Goal: Information Seeking & Learning: Learn about a topic

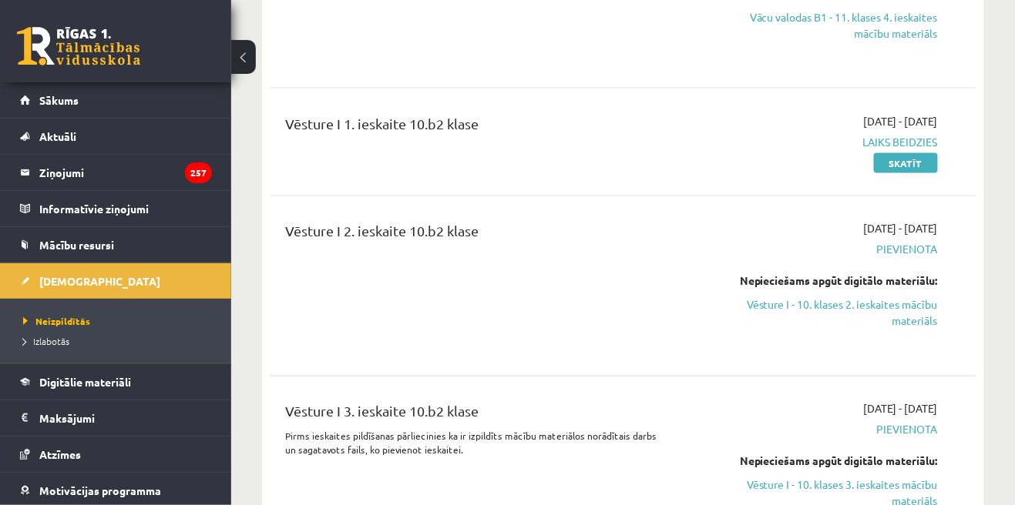
scroll to position [11522, 0]
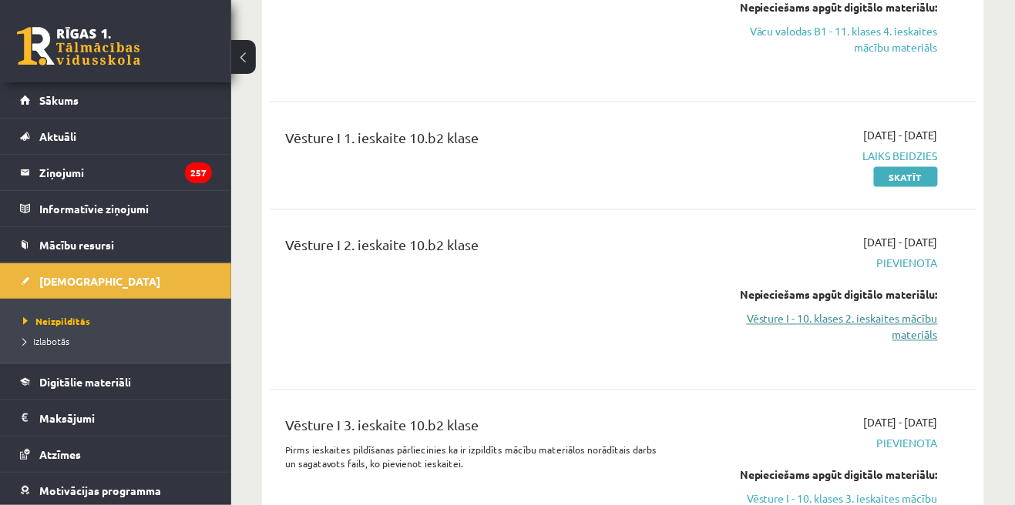
click at [918, 311] on link "Vēsture I - 10. klases 2. ieskaites mācību materiāls" at bounding box center [837, 327] width 202 height 32
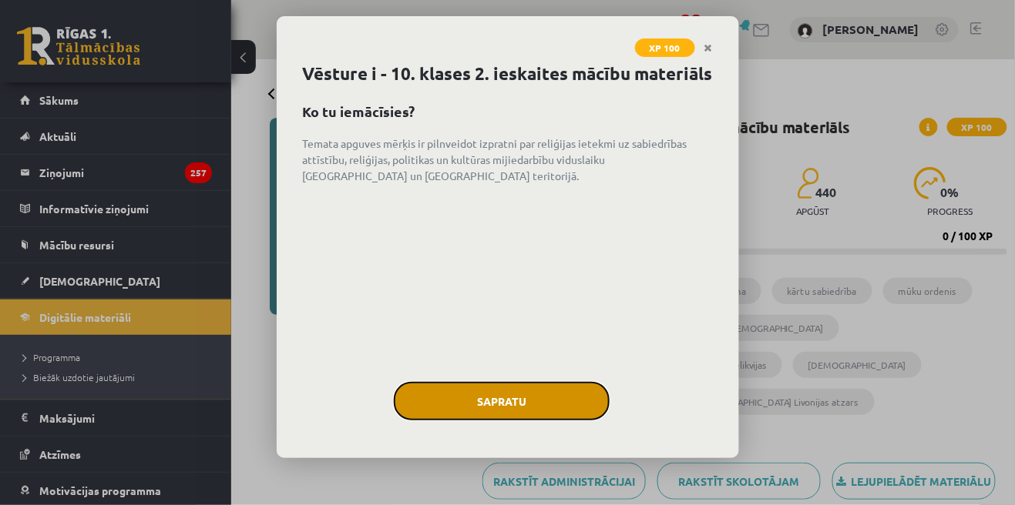
click at [529, 421] on button "Sapratu" at bounding box center [502, 401] width 216 height 39
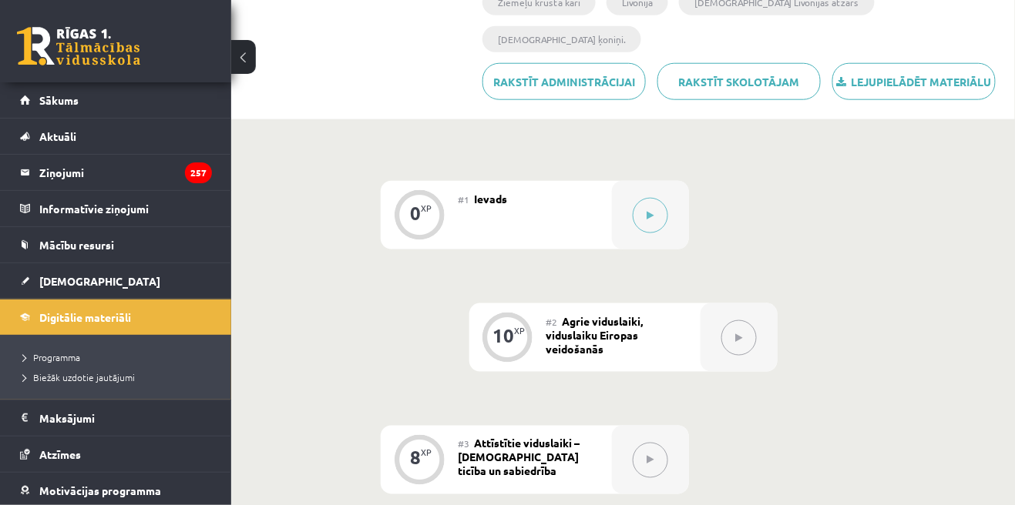
scroll to position [399, 0]
click at [661, 199] on button at bounding box center [649, 216] width 35 height 35
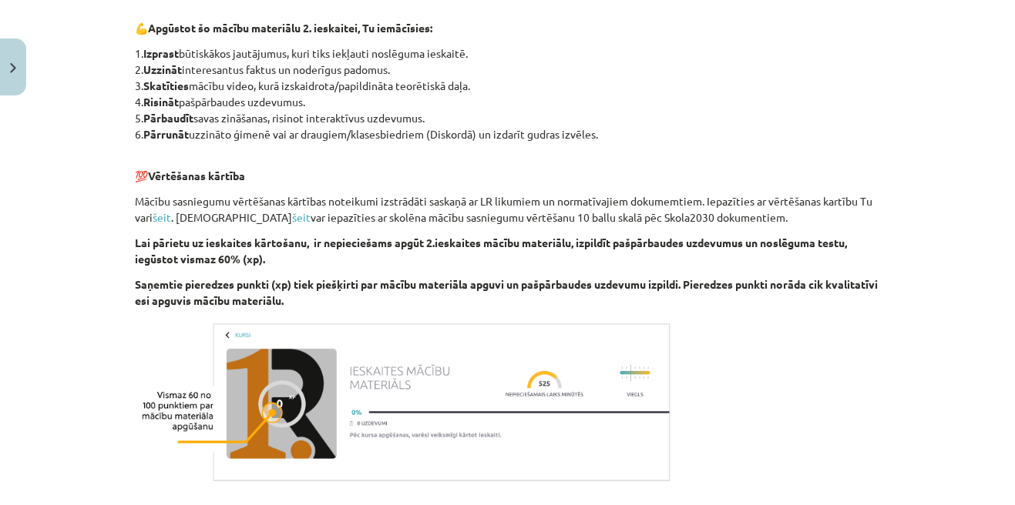
scroll to position [865, 0]
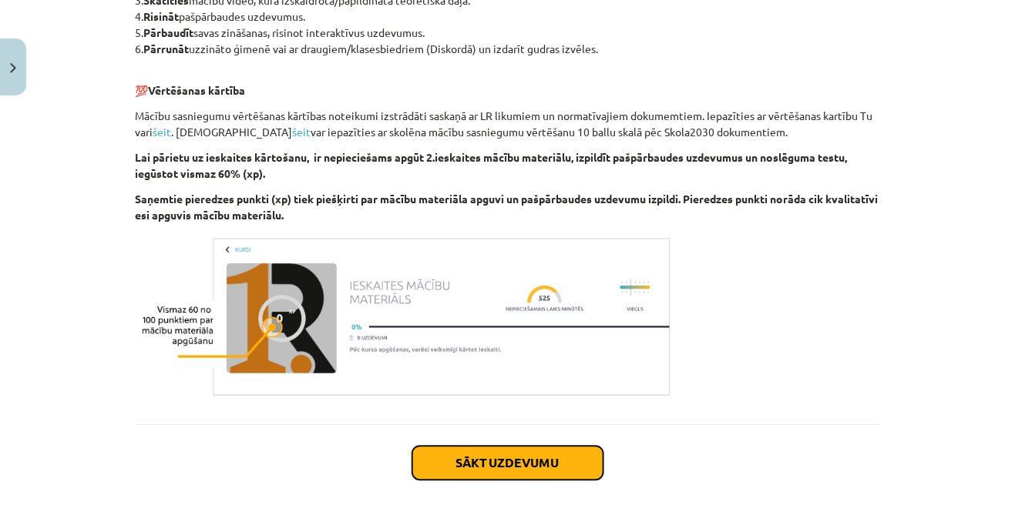
click at [573, 474] on button "Sākt uzdevumu" at bounding box center [507, 463] width 191 height 34
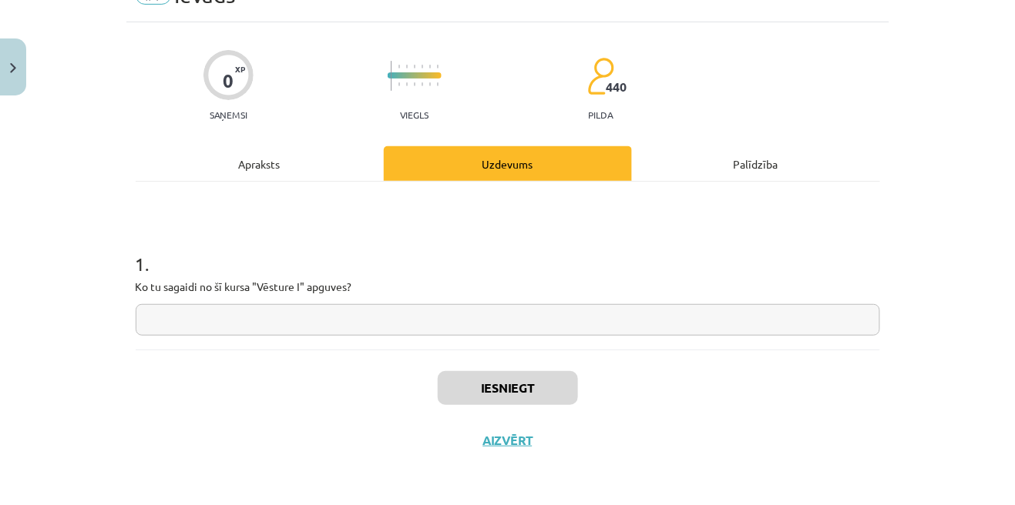
scroll to position [5, 0]
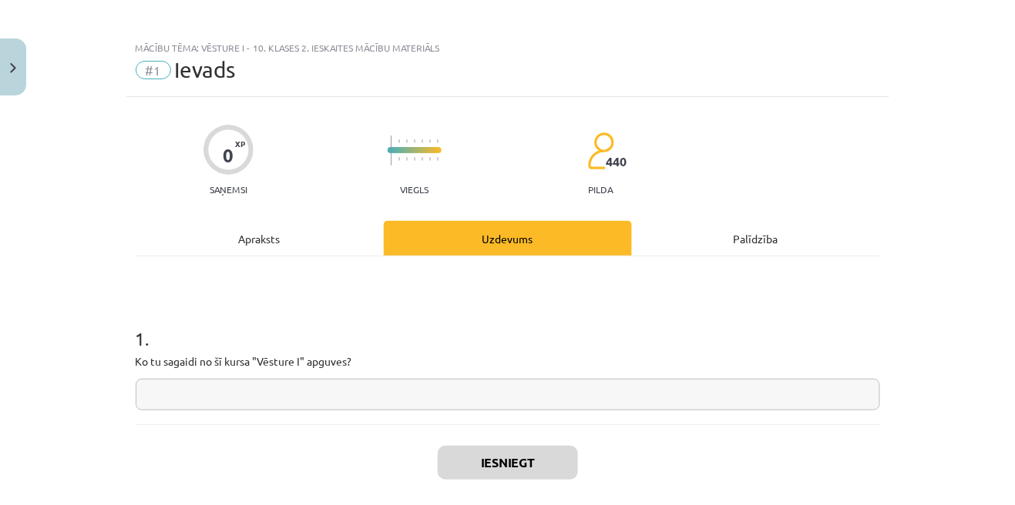
click at [752, 391] on input "text" at bounding box center [508, 395] width 744 height 32
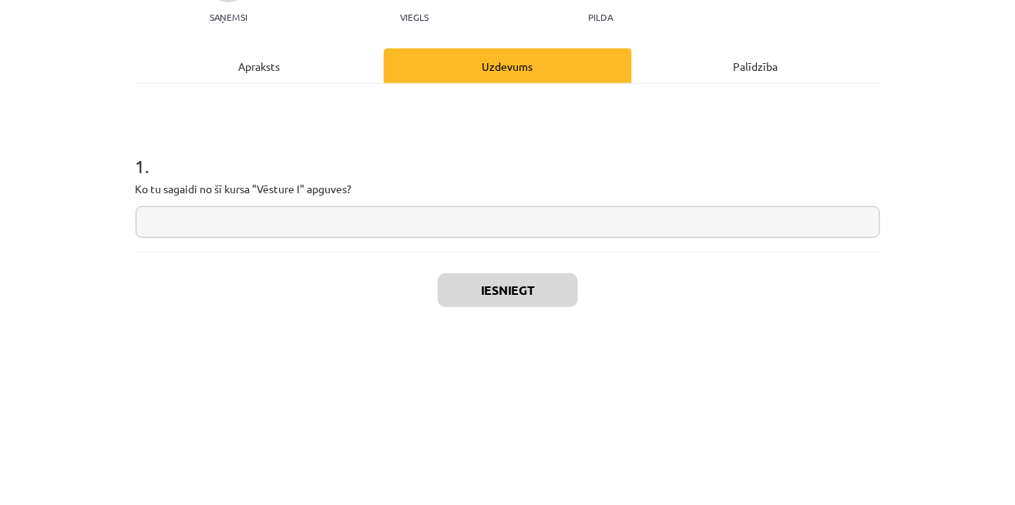
scroll to position [399, 0]
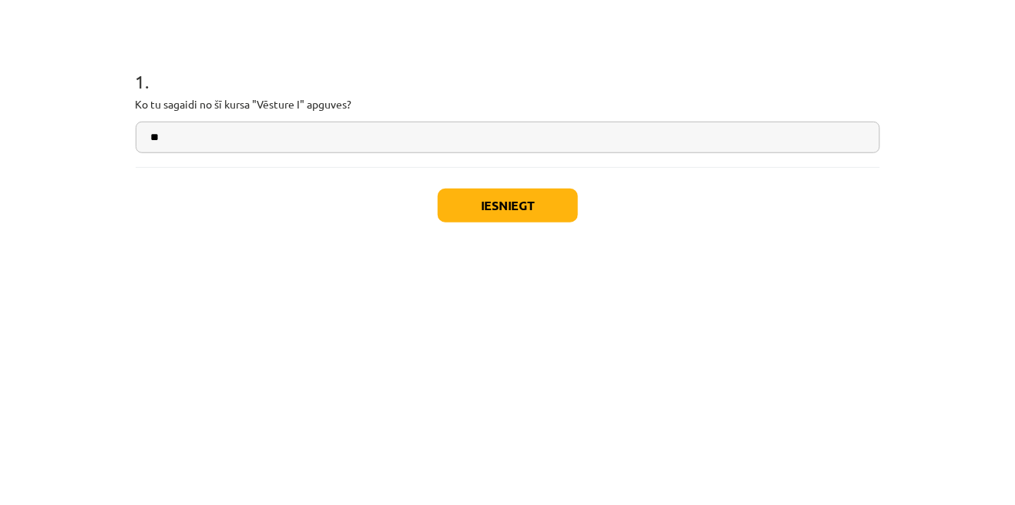
type input "**"
click at [690, 342] on h1 "1 ." at bounding box center [508, 325] width 744 height 48
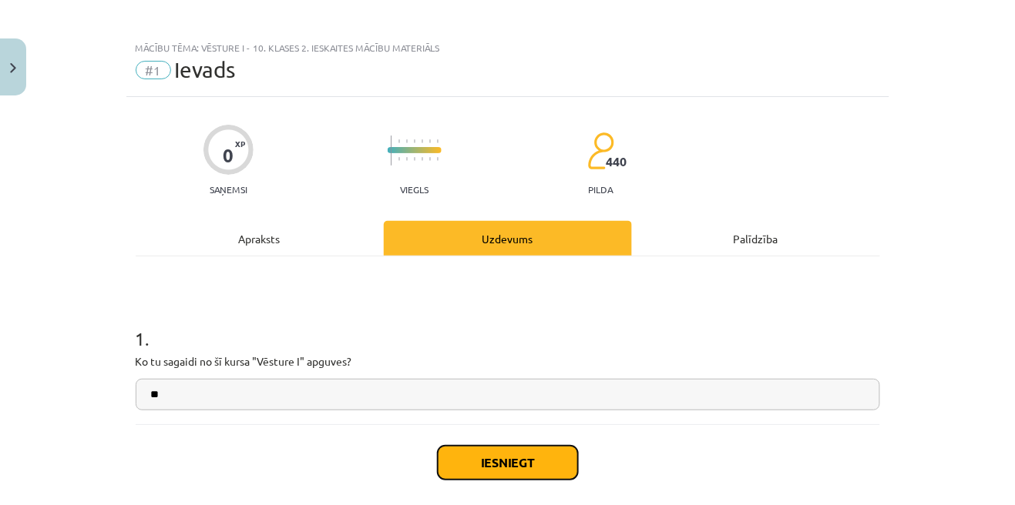
click at [493, 468] on button "Iesniegt" at bounding box center [508, 463] width 140 height 34
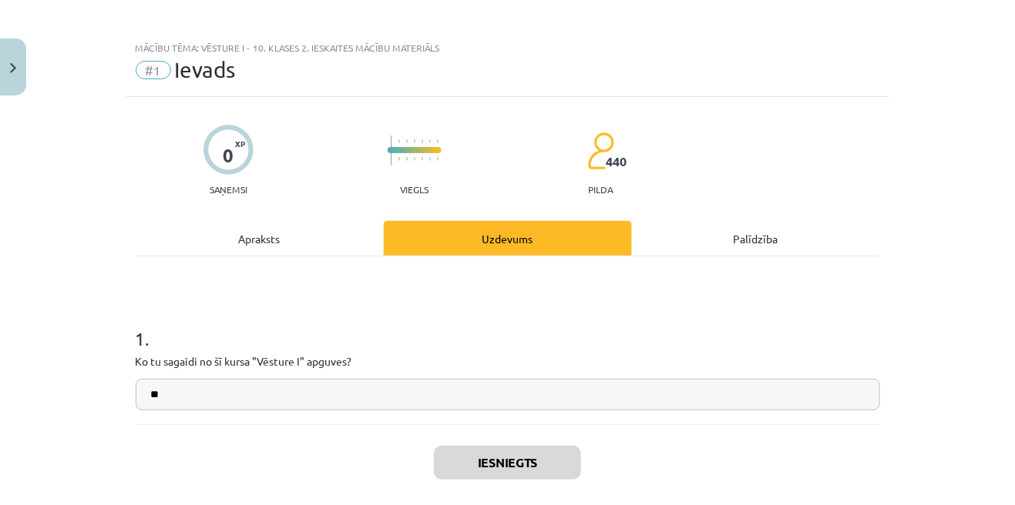
scroll to position [54, 0]
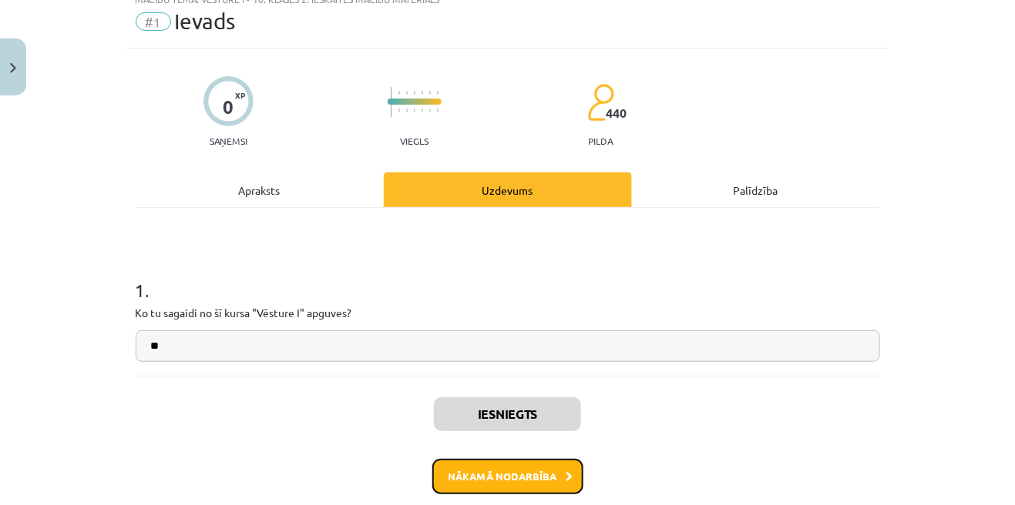
click at [559, 478] on button "Nākamā nodarbība" at bounding box center [507, 476] width 151 height 35
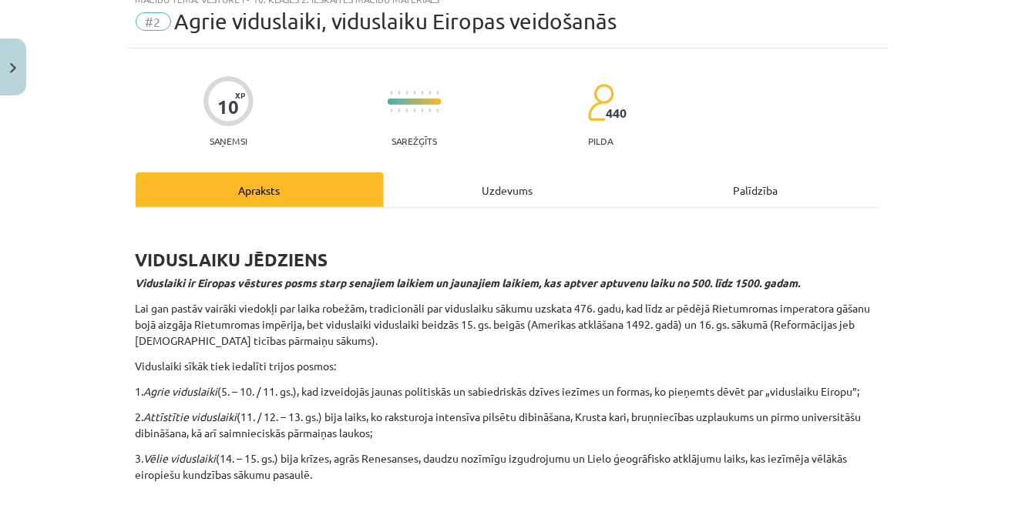
scroll to position [38, 0]
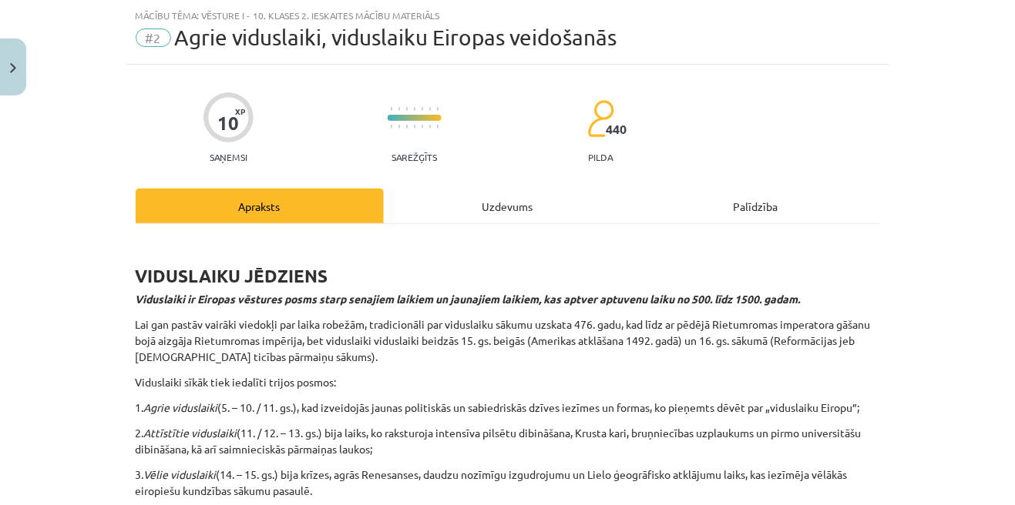
click at [543, 207] on div "Uzdevums" at bounding box center [508, 206] width 248 height 35
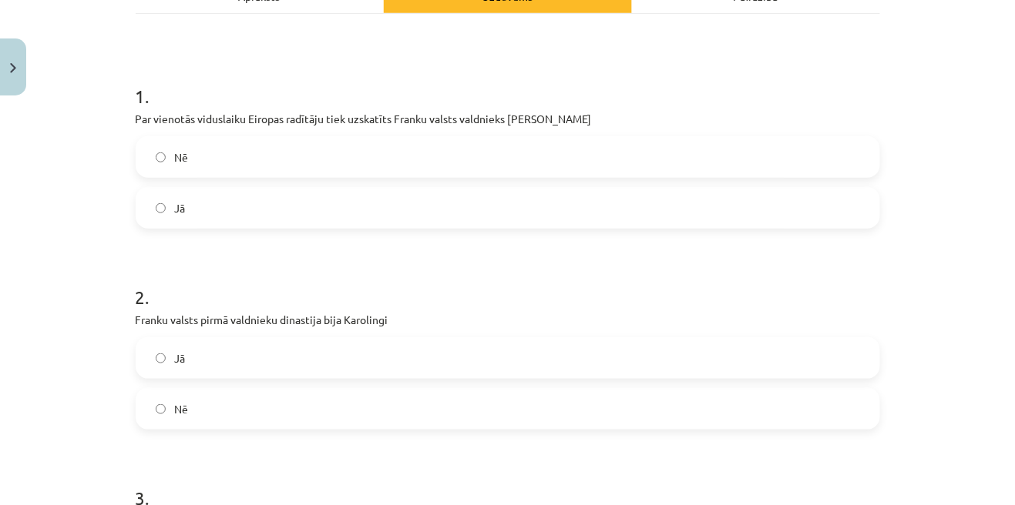
scroll to position [253, 0]
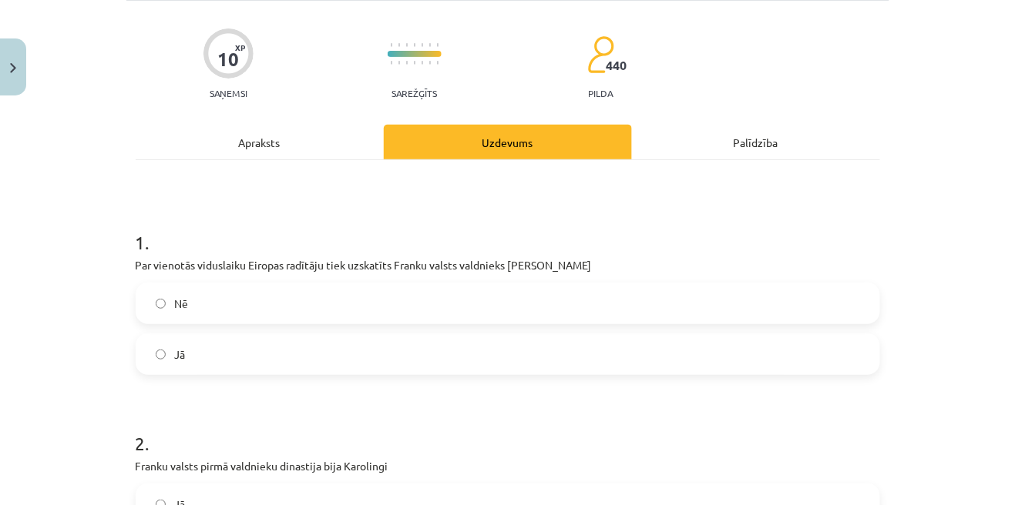
click at [308, 157] on div "Apraksts" at bounding box center [260, 142] width 248 height 35
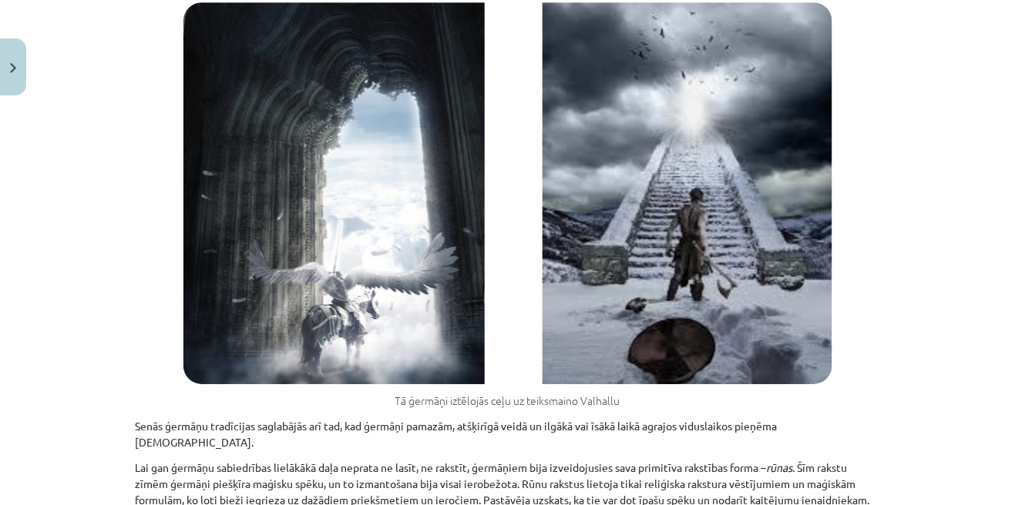
scroll to position [10683, 0]
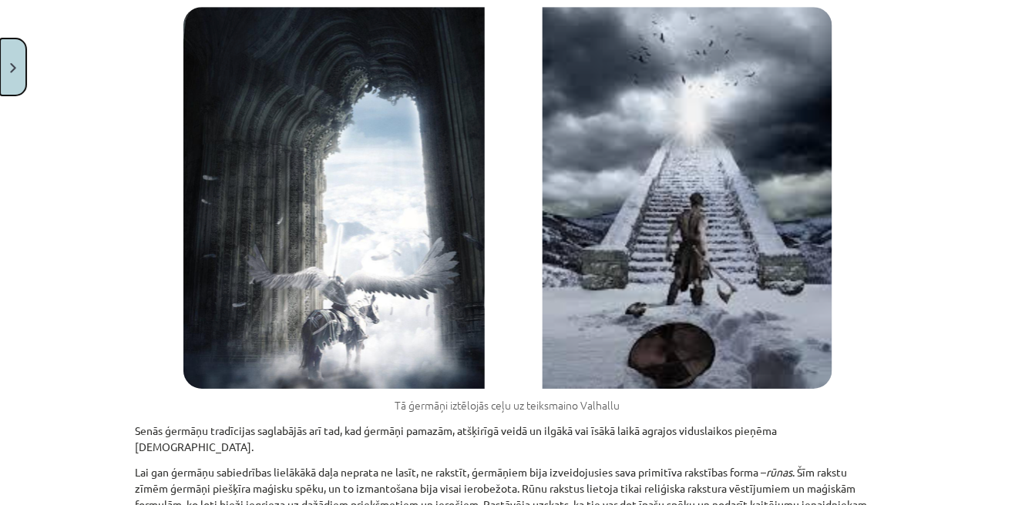
click at [20, 68] on button "Close" at bounding box center [13, 67] width 26 height 57
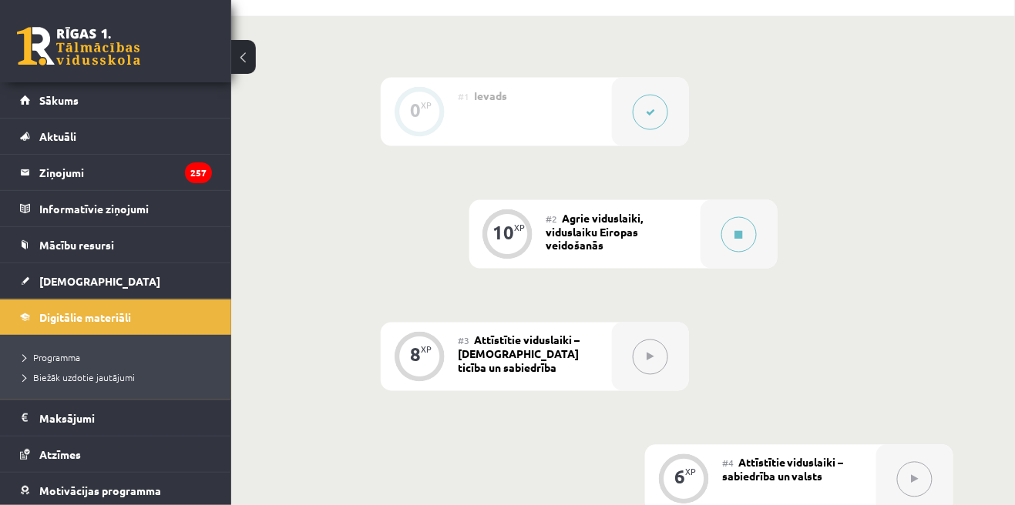
scroll to position [502, 0]
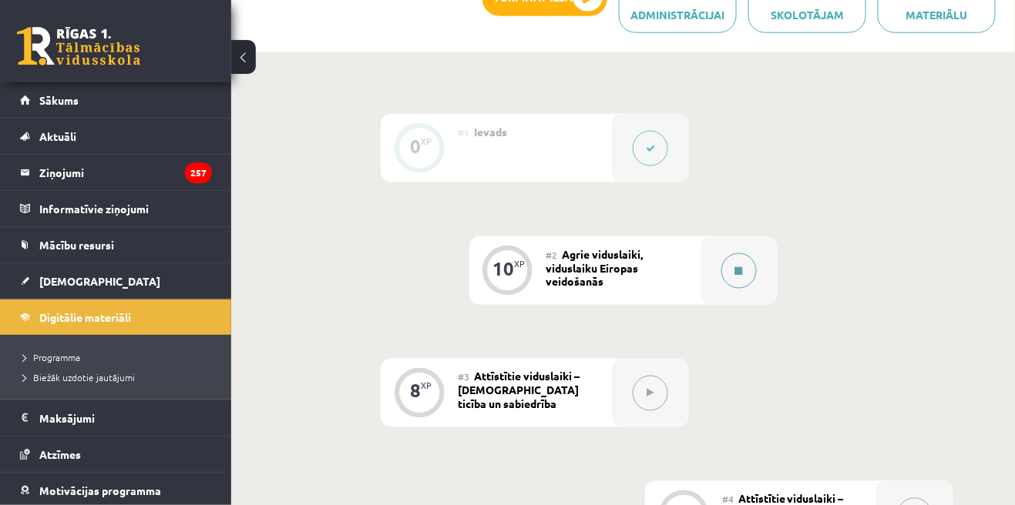
click at [736, 253] on button at bounding box center [738, 270] width 35 height 35
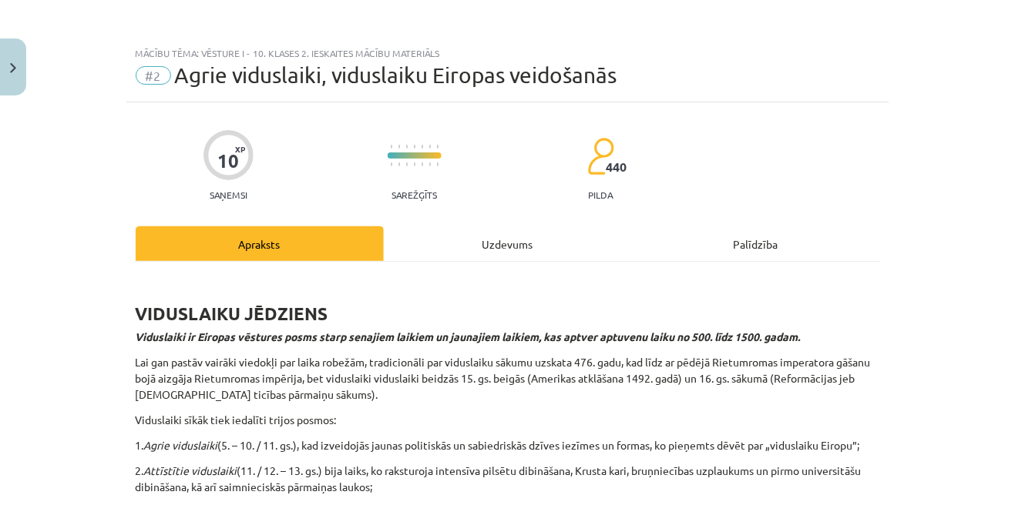
click at [573, 247] on div "Uzdevums" at bounding box center [508, 243] width 248 height 35
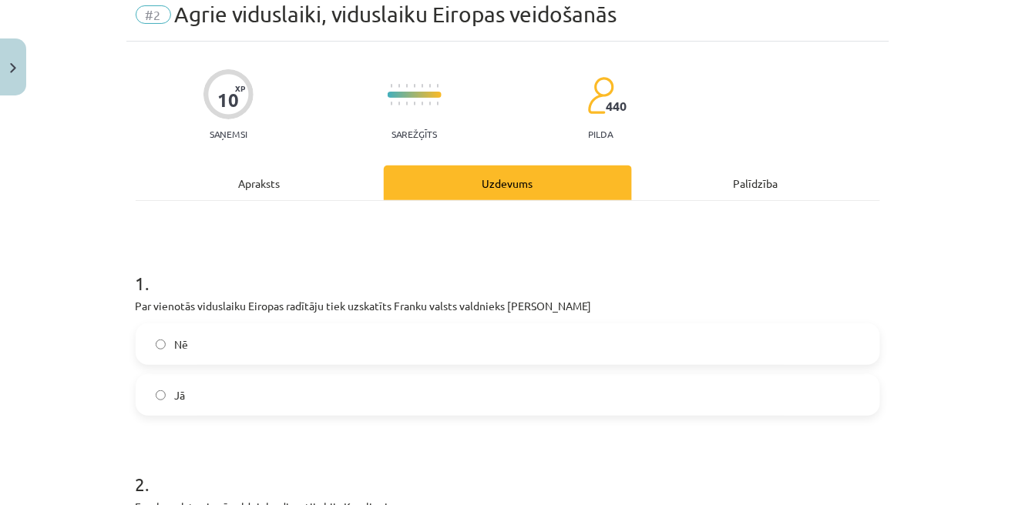
scroll to position [87, 0]
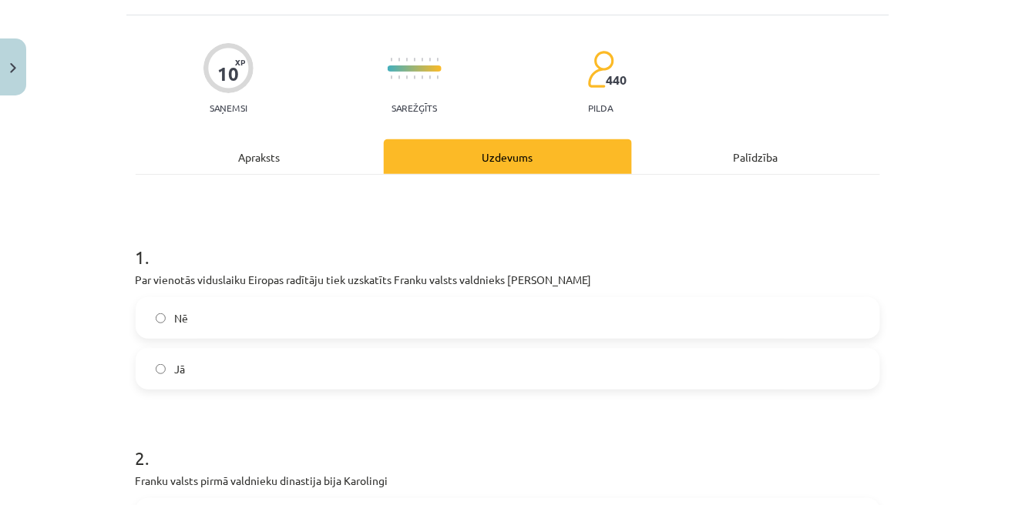
click at [863, 314] on label "Nē" at bounding box center [507, 318] width 741 height 39
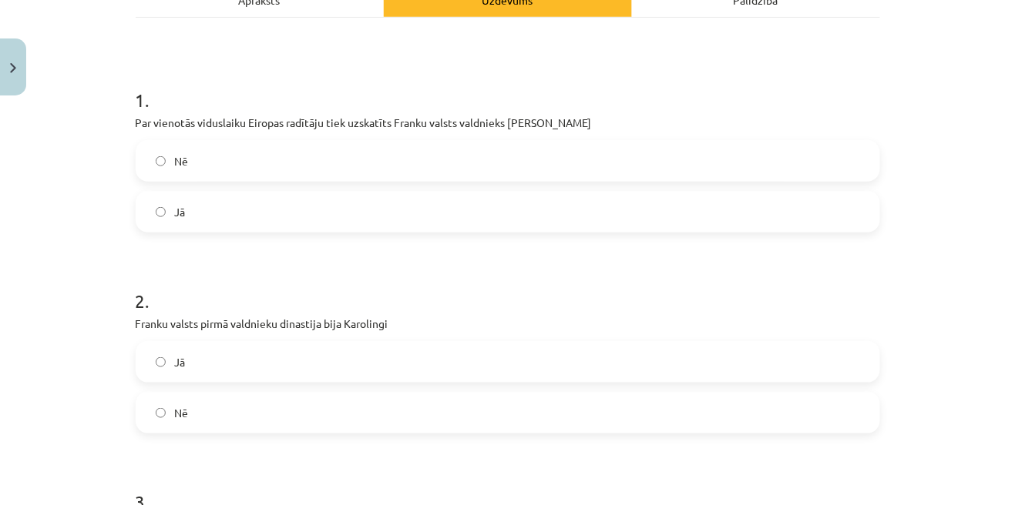
scroll to position [259, 0]
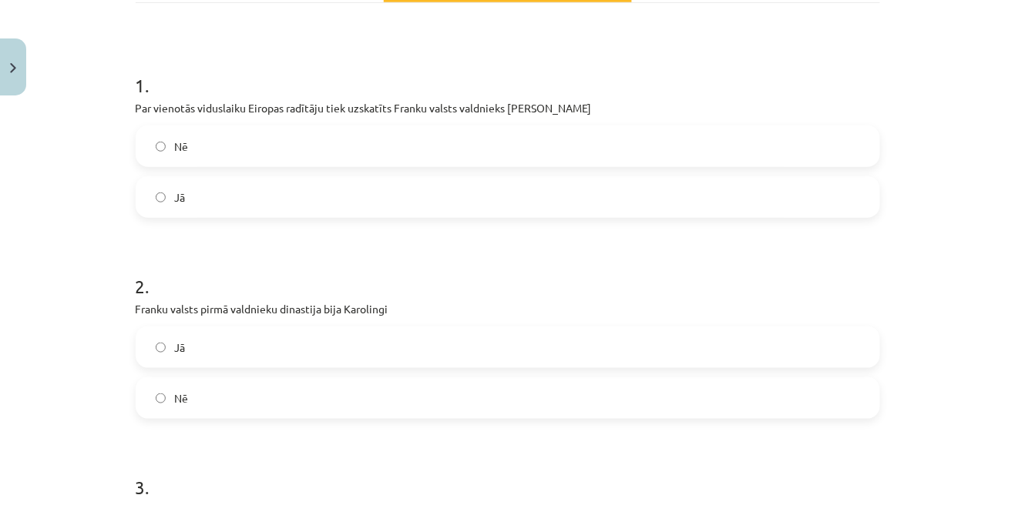
click at [854, 363] on label "Jā" at bounding box center [507, 347] width 741 height 39
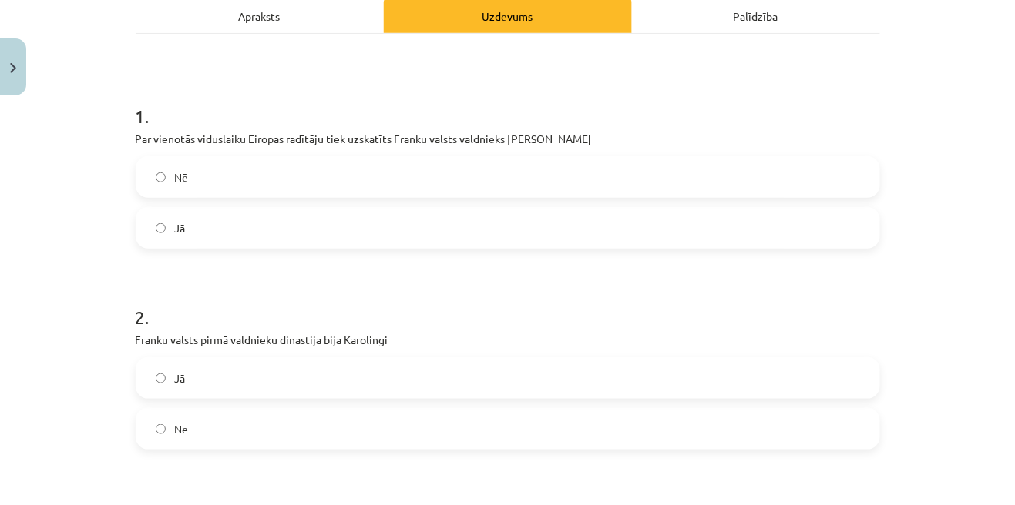
click at [176, 22] on div "Apraksts" at bounding box center [260, 15] width 248 height 35
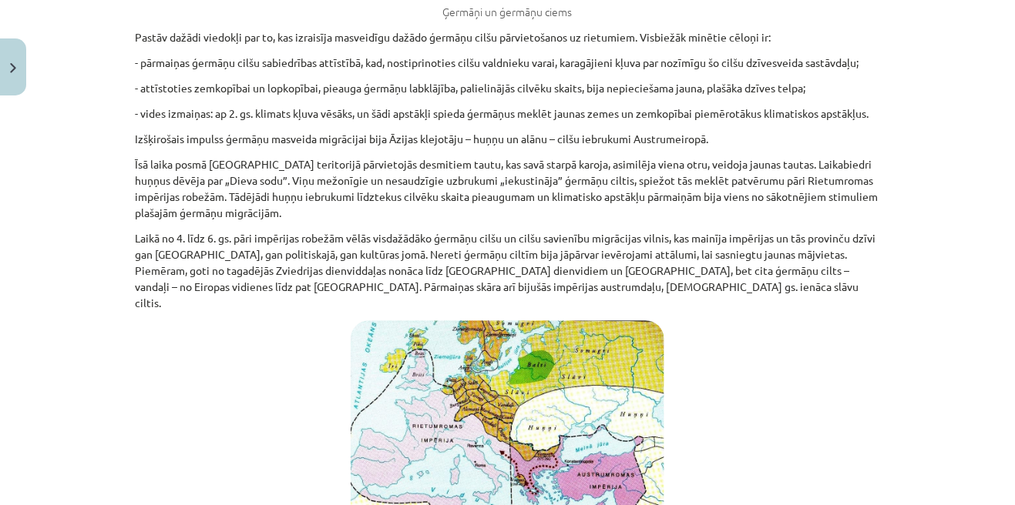
scroll to position [0, 0]
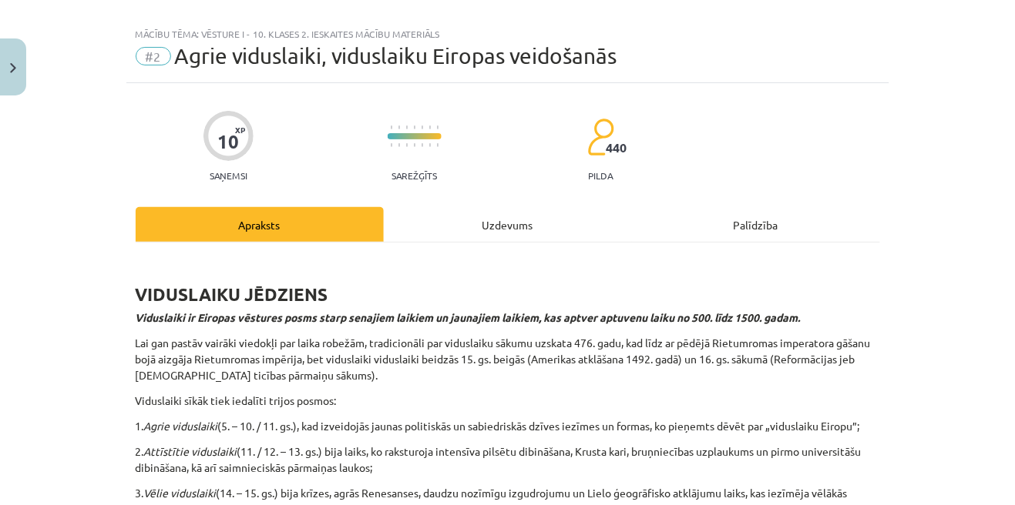
click at [419, 222] on div "Uzdevums" at bounding box center [508, 224] width 248 height 35
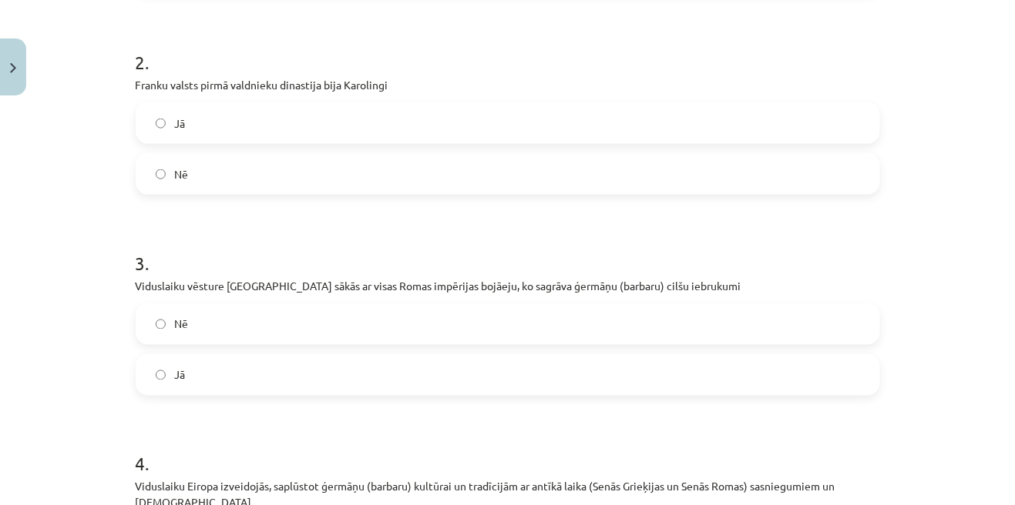
scroll to position [484, 0]
click at [854, 379] on label "Jā" at bounding box center [507, 374] width 741 height 39
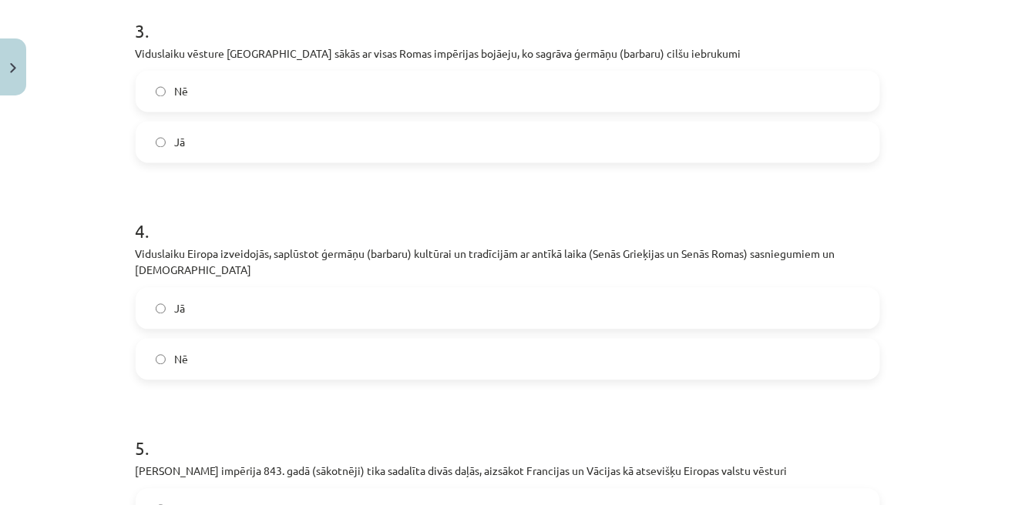
scroll to position [728, 0]
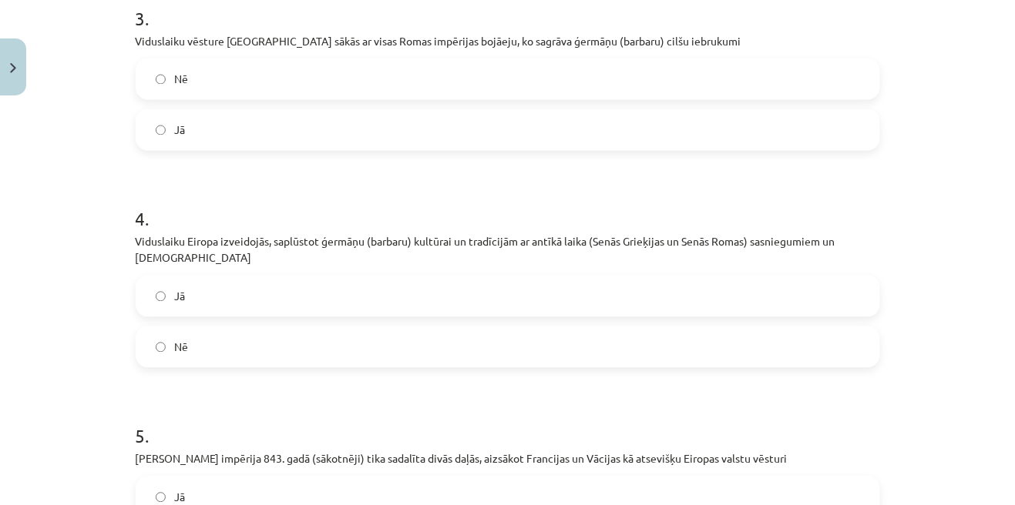
click at [857, 297] on label "Jā" at bounding box center [507, 296] width 741 height 39
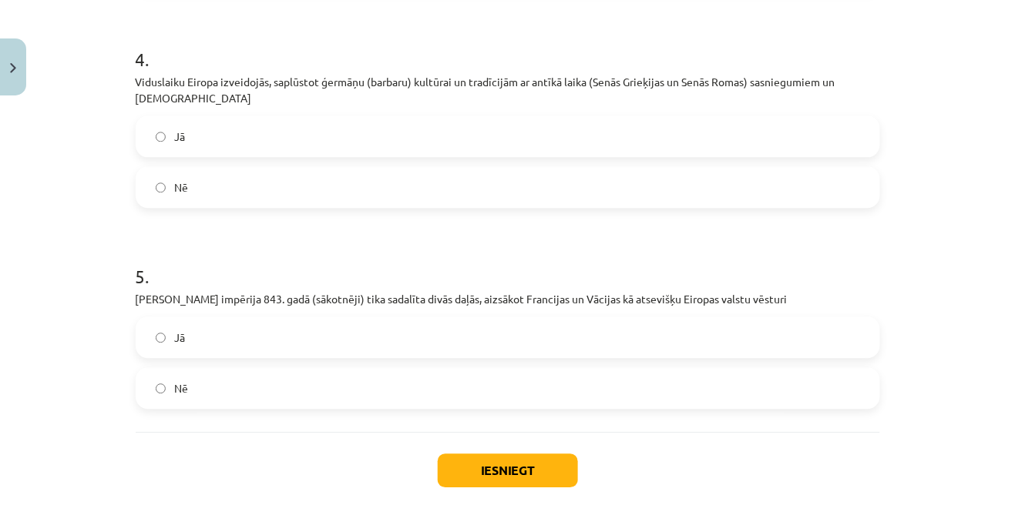
scroll to position [894, 0]
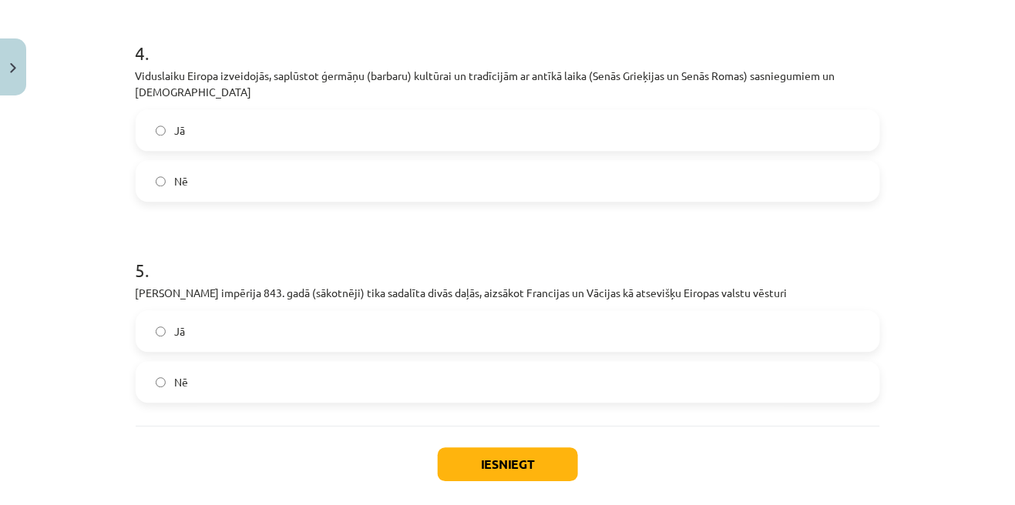
click at [840, 382] on label "Nē" at bounding box center [507, 382] width 741 height 39
click at [565, 458] on button "Iesniegt" at bounding box center [508, 465] width 140 height 34
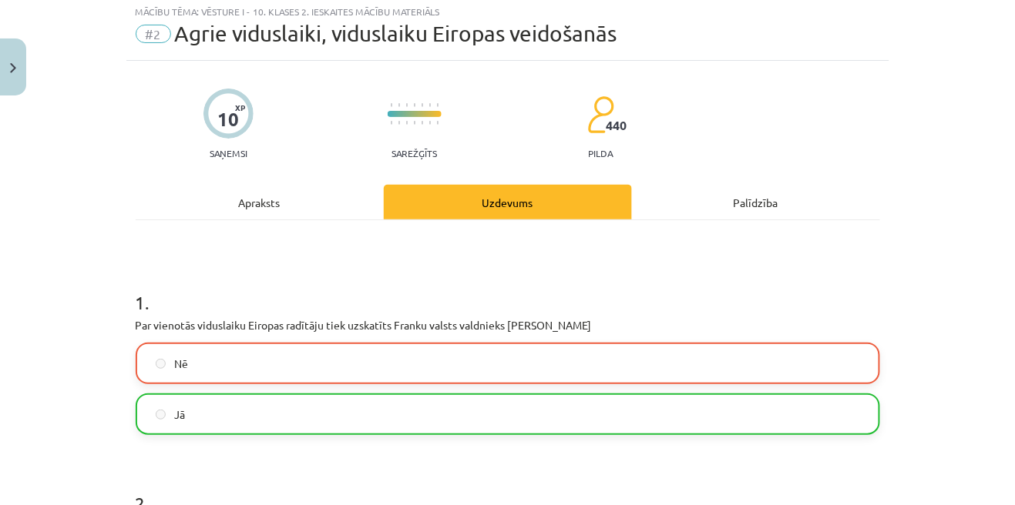
scroll to position [0, 0]
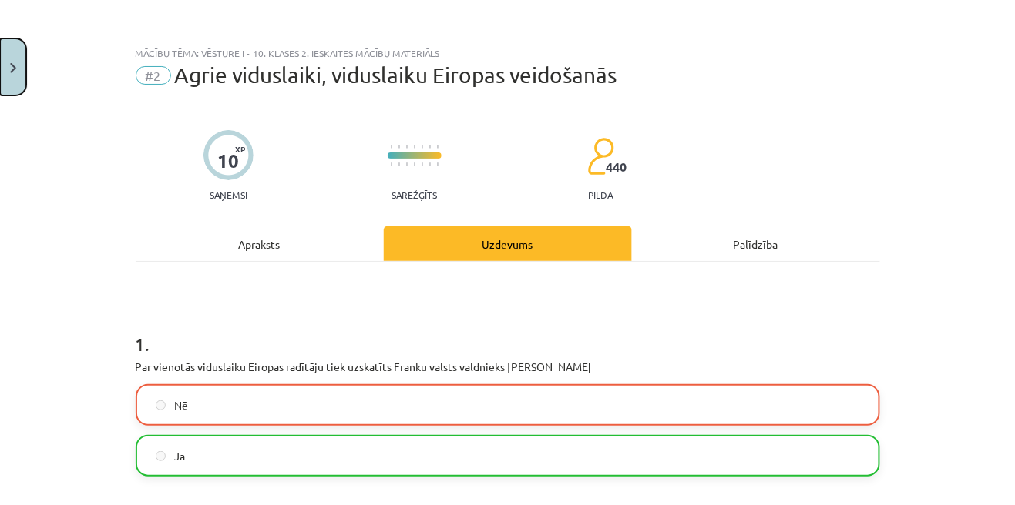
click at [12, 74] on button "Close" at bounding box center [13, 67] width 26 height 57
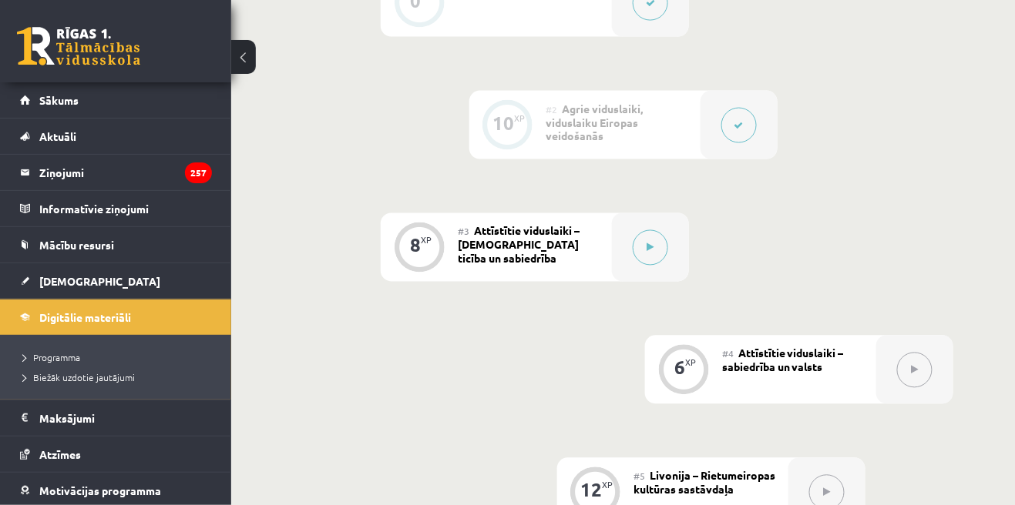
scroll to position [641, 0]
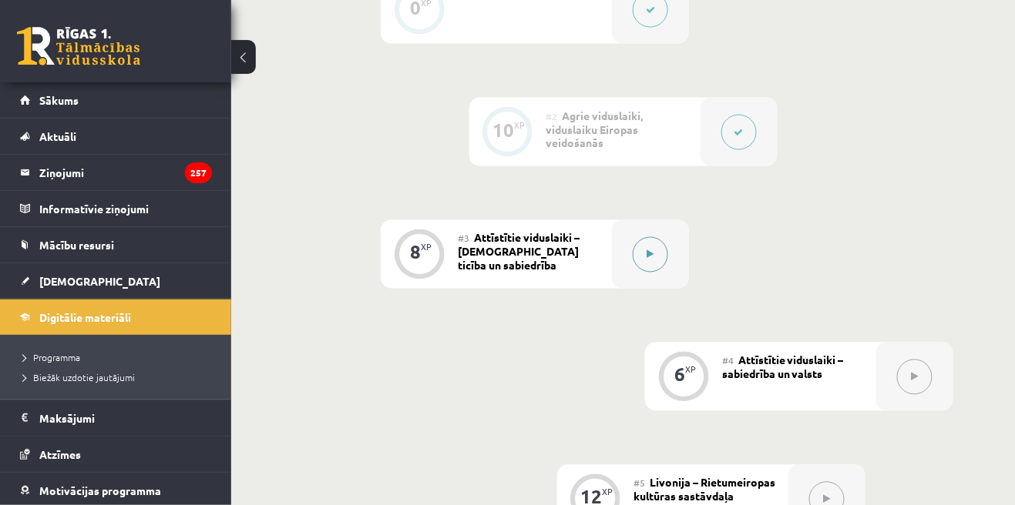
click at [661, 237] on button at bounding box center [649, 254] width 35 height 35
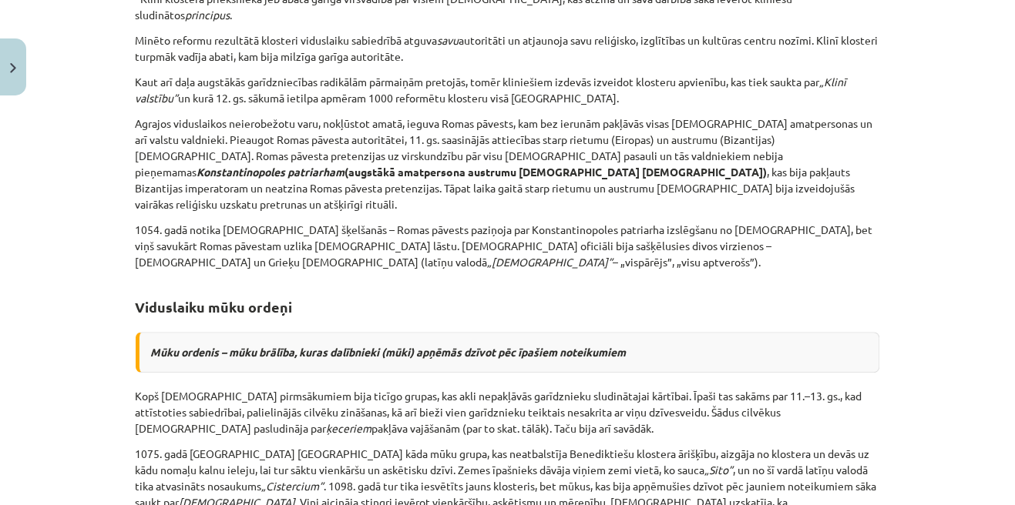
scroll to position [0, 0]
